Goal: Information Seeking & Learning: Learn about a topic

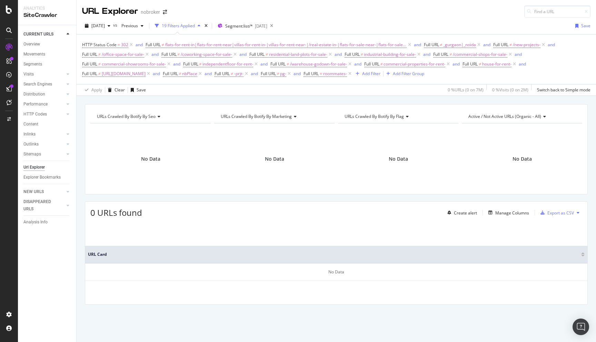
click at [336, 101] on div "URLs Crawled By Botify By seo Chart (by Value) Table Expand Export as CSV Expor…" at bounding box center [336, 104] width 519 height 17
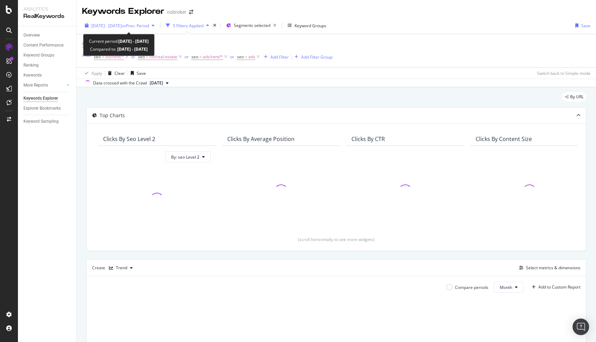
click at [119, 25] on span "2025 Apr. 21st - Jul. 20th" at bounding box center [106, 26] width 30 height 6
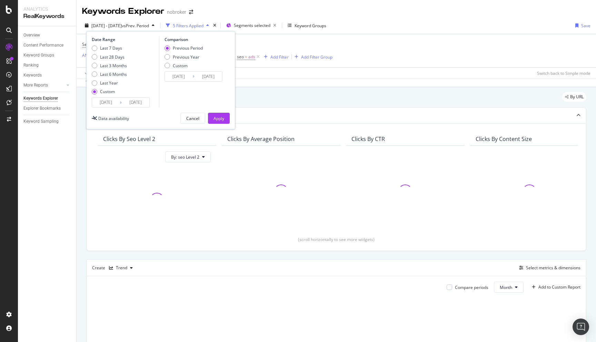
click at [107, 102] on input "2025/04/21" at bounding box center [106, 103] width 28 height 10
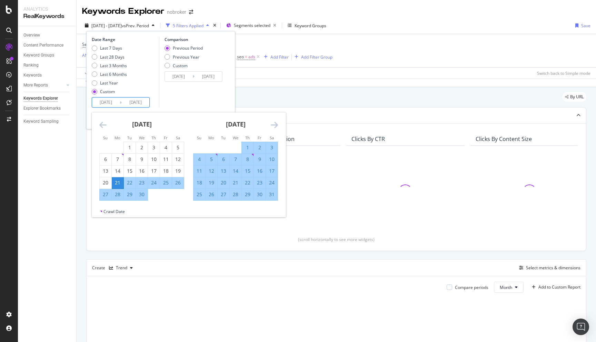
click at [276, 124] on icon "Move forward to switch to the next month." at bounding box center [274, 125] width 7 height 8
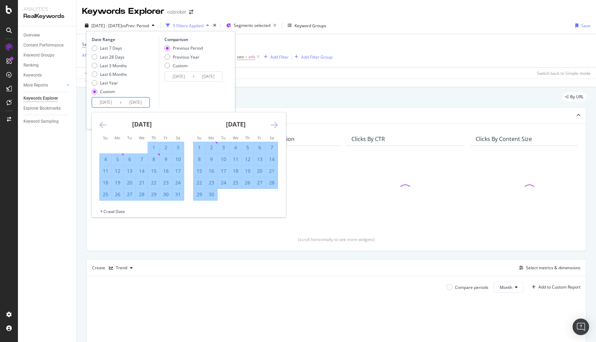
click at [276, 124] on icon "Move forward to switch to the next month." at bounding box center [274, 125] width 7 height 8
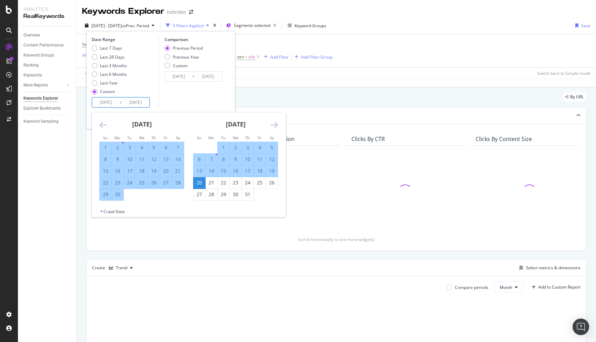
click at [276, 124] on icon "Move forward to switch to the next month." at bounding box center [274, 125] width 7 height 8
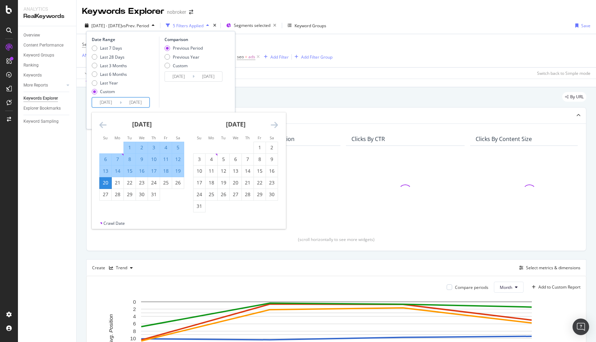
click at [276, 124] on icon "Move forward to switch to the next month." at bounding box center [274, 125] width 7 height 8
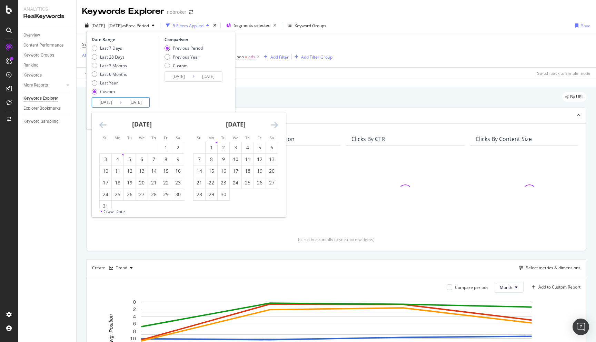
click at [276, 124] on icon "Move forward to switch to the next month." at bounding box center [274, 125] width 7 height 8
click at [235, 147] on div "1" at bounding box center [236, 147] width 12 height 7
type input "2025/10/01"
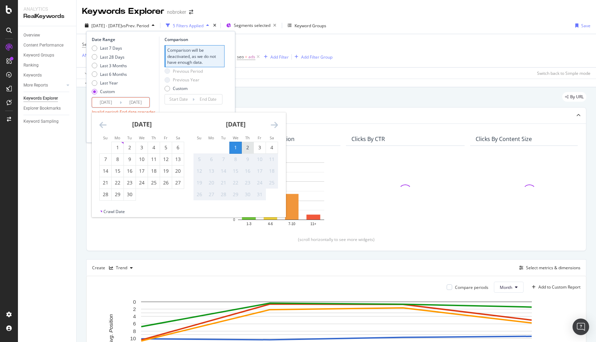
click at [247, 148] on div "2" at bounding box center [248, 147] width 12 height 7
type input "2025/10/02"
type input "2025/09/29"
type input "2025/09/30"
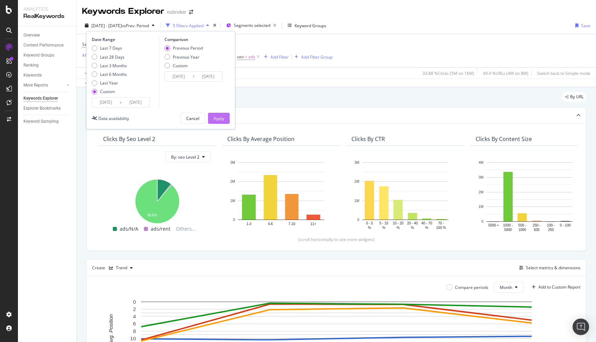
click at [218, 120] on div "Apply" at bounding box center [218, 119] width 11 height 6
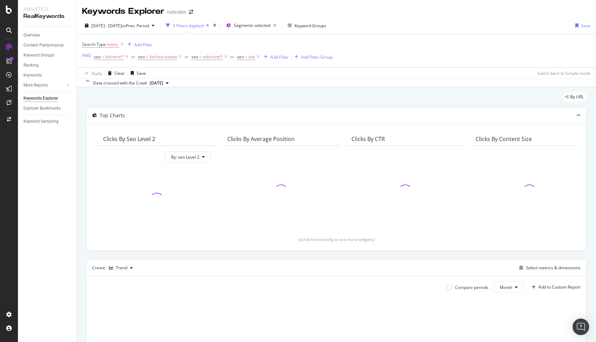
click at [81, 120] on div "By URL Top Charts Clicks By seo Level 2 By: seo Level 2 Clicks By Average Posit…" at bounding box center [336, 280] width 519 height 387
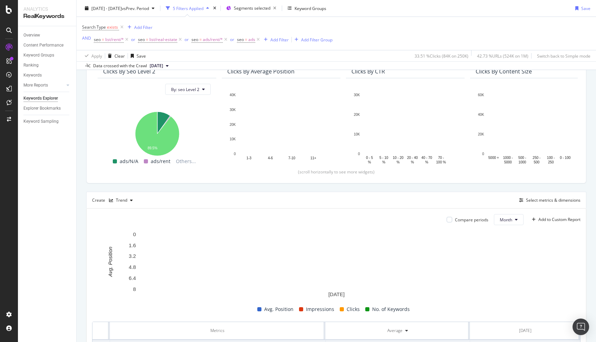
scroll to position [71, 0]
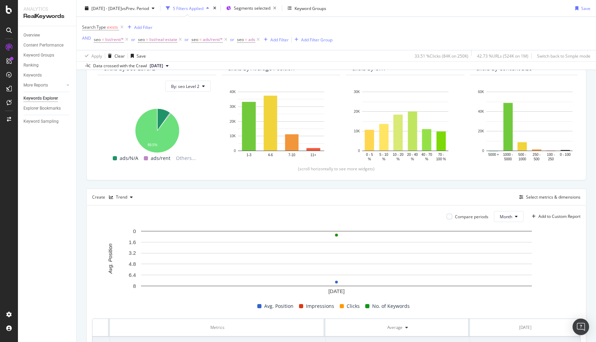
click at [82, 187] on div "By URL Top Charts Clicks By seo Level 2 By: seo Level 2 Hold CMD (⌘) while clic…" at bounding box center [336, 227] width 519 height 421
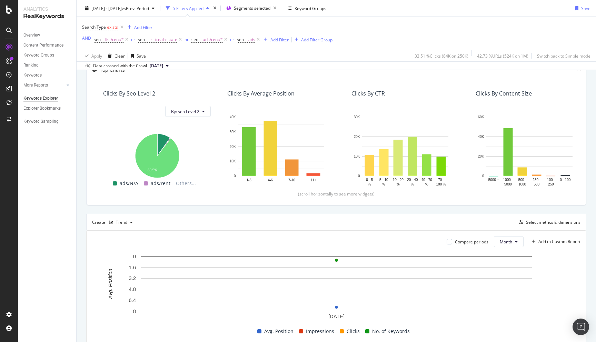
scroll to position [38, 0]
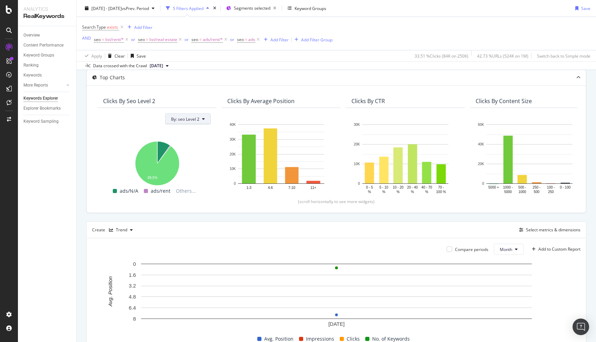
click at [191, 119] on span "By: seo Level 2" at bounding box center [185, 119] width 28 height 6
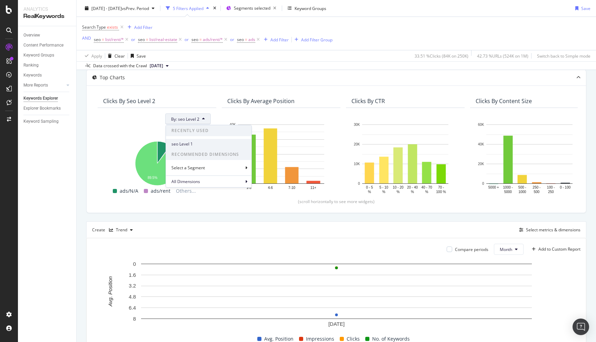
click at [193, 147] on span "seo Level 1" at bounding box center [208, 144] width 74 height 6
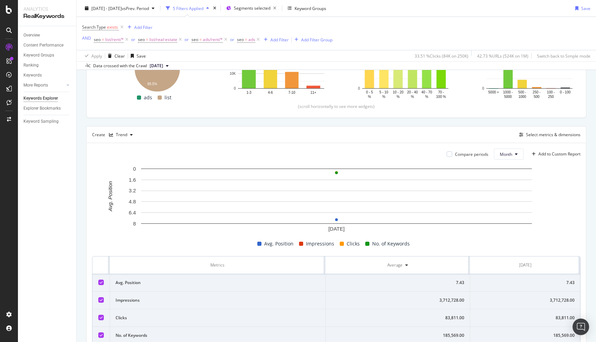
scroll to position [134, 0]
click at [520, 153] on button "Month" at bounding box center [509, 153] width 30 height 11
click at [507, 165] on span "Day" at bounding box center [505, 168] width 13 height 6
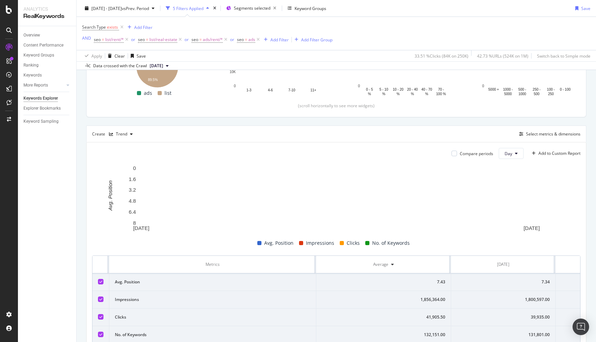
scroll to position [166, 0]
